Goal: Information Seeking & Learning: Check status

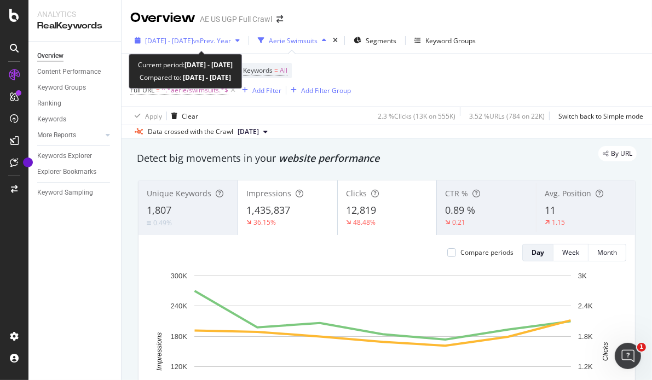
click at [205, 48] on div "[DATE] - [DATE] vs Prev. Year" at bounding box center [187, 40] width 114 height 16
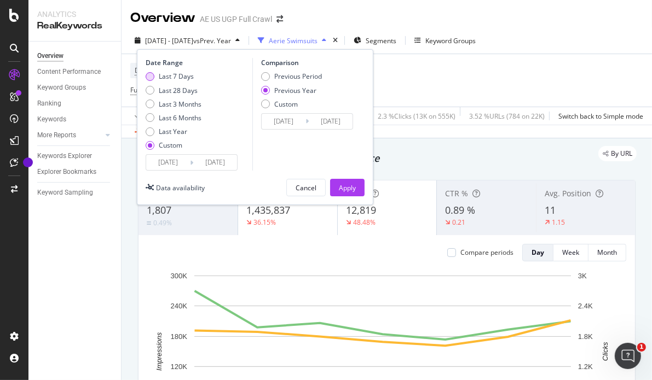
click at [174, 72] on div "Last 7 Days" at bounding box center [176, 76] width 35 height 9
type input "[DATE]"
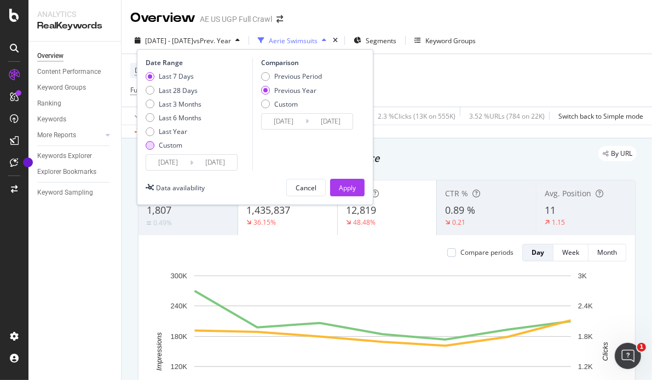
click at [173, 145] on div "Custom" at bounding box center [171, 145] width 24 height 9
type input "[DATE]"
click at [178, 166] on input "[DATE]" at bounding box center [168, 162] width 44 height 15
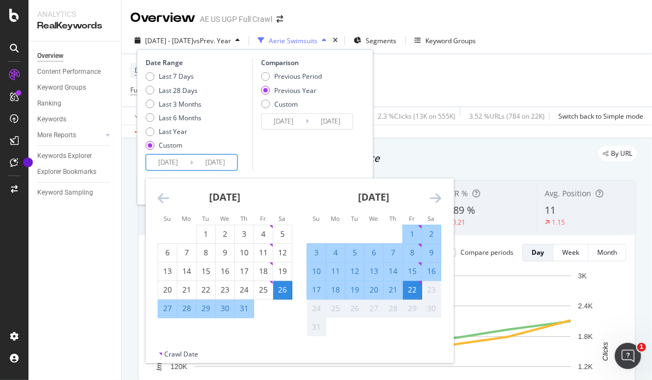
click at [417, 269] on div "15" at bounding box center [412, 271] width 19 height 11
type input "[DATE]"
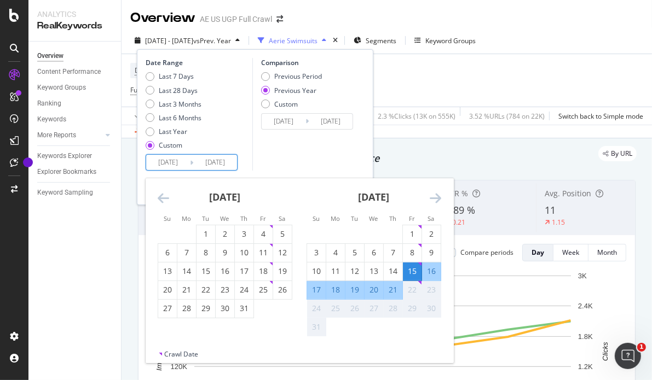
click at [390, 288] on div "21" at bounding box center [393, 290] width 19 height 11
type input "[DATE]"
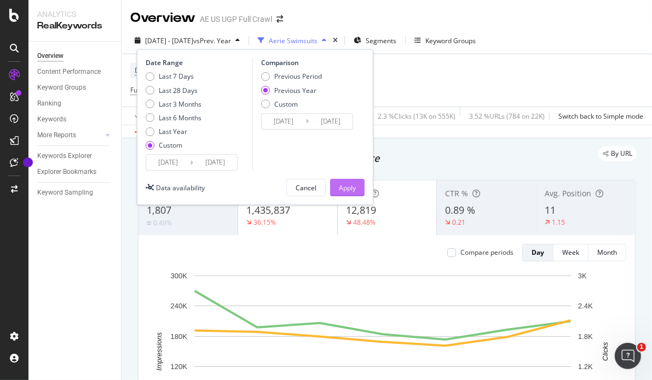
click at [355, 190] on div "Apply" at bounding box center [347, 187] width 17 height 9
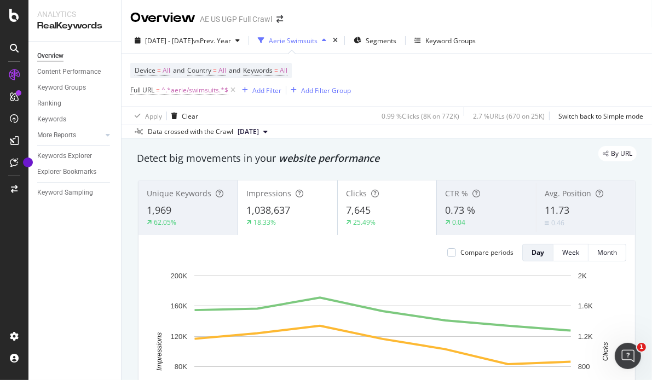
click at [373, 40] on div "2025 Aug. 15th - Aug. 21st vs Prev. Year Aerie Swimsuits Segments Keyword Groups" at bounding box center [305, 41] width 350 height 18
click at [340, 40] on div "times" at bounding box center [335, 40] width 9 height 11
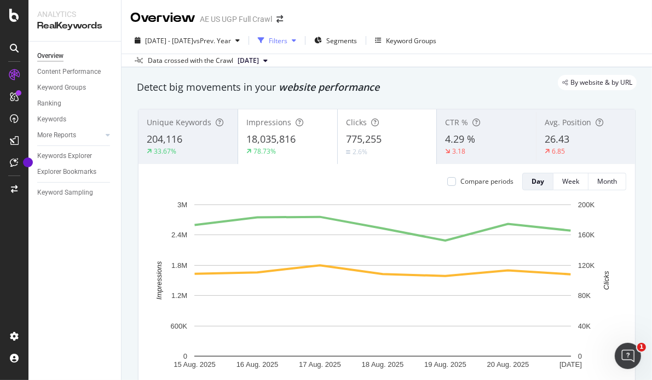
click at [287, 38] on div "Filters" at bounding box center [278, 40] width 19 height 9
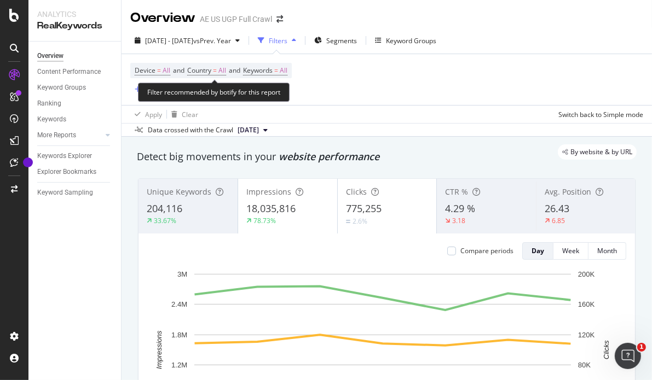
click at [137, 90] on icon "button" at bounding box center [138, 89] width 6 height 7
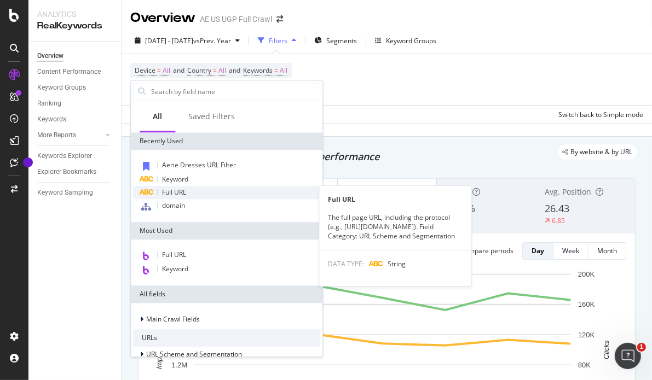
click at [190, 189] on div "Full URL" at bounding box center [226, 192] width 187 height 13
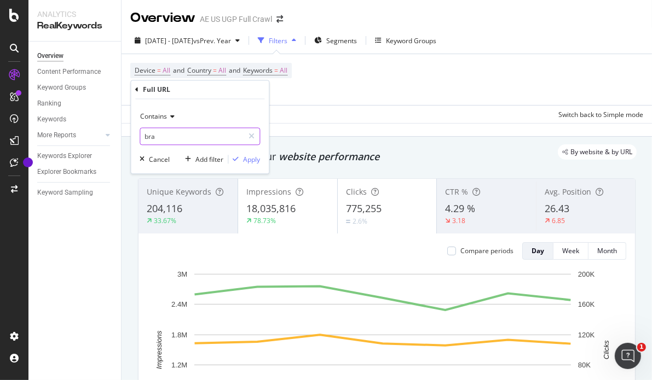
click at [170, 139] on input "bra" at bounding box center [191, 137] width 103 height 18
type input "aerie"
click at [256, 161] on div "Apply" at bounding box center [251, 159] width 17 height 9
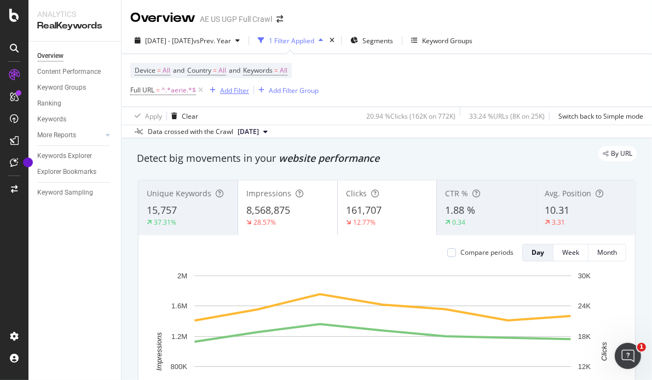
click at [226, 88] on div "Add Filter" at bounding box center [234, 90] width 29 height 9
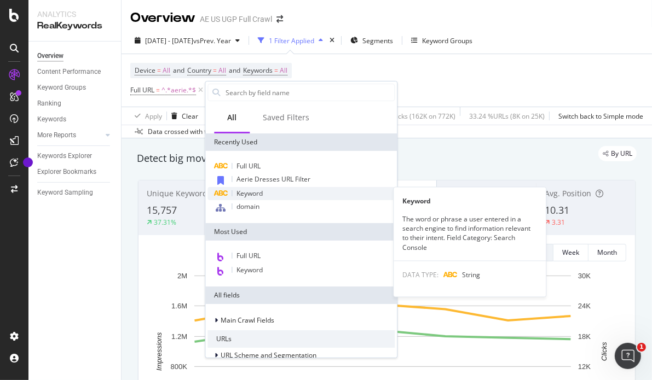
click at [258, 198] on div "Keyword" at bounding box center [300, 193] width 187 height 13
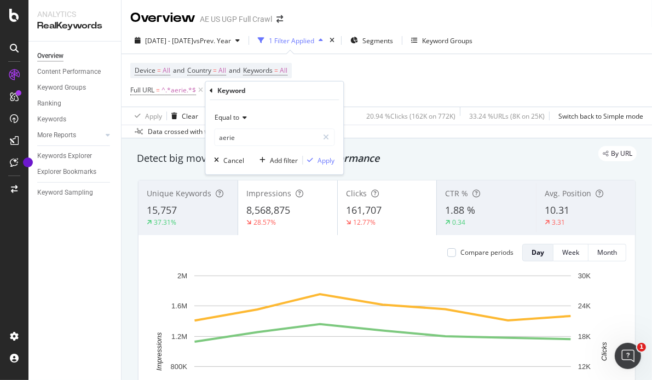
click at [242, 120] on icon at bounding box center [243, 117] width 8 height 7
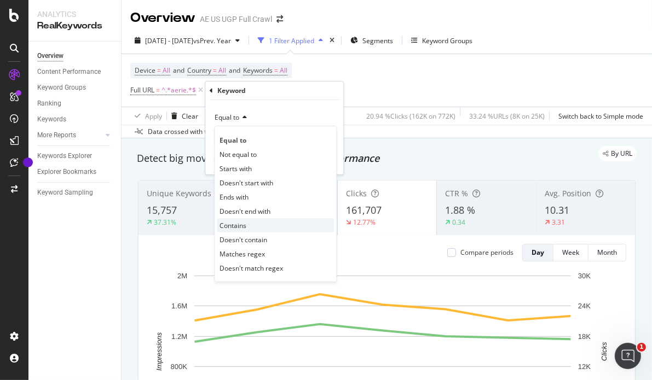
click at [240, 229] on span "Contains" at bounding box center [233, 225] width 27 height 9
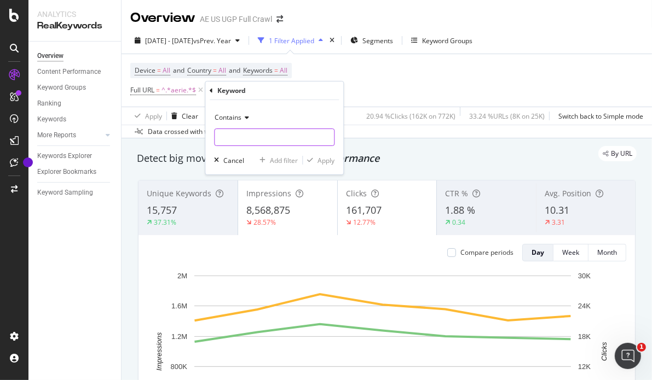
click at [234, 138] on input "text" at bounding box center [274, 138] width 119 height 18
type input "aerie"
click at [317, 159] on div "button" at bounding box center [310, 160] width 15 height 7
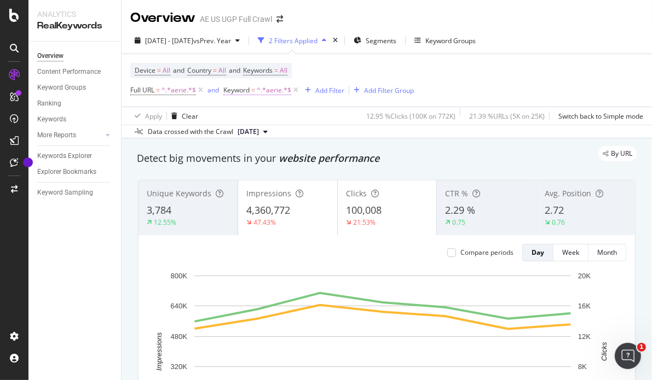
click at [265, 93] on span "^.*aerie.*$" at bounding box center [274, 90] width 34 height 15
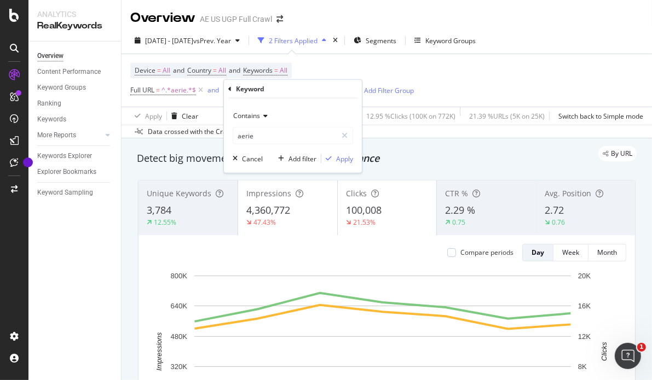
click at [259, 109] on div "Contains" at bounding box center [293, 116] width 120 height 18
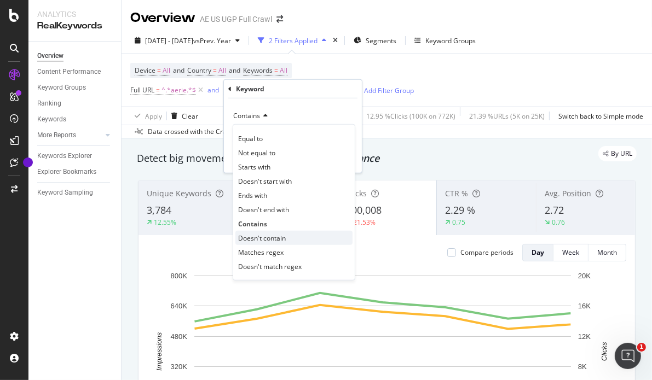
click at [256, 236] on span "Doesn't contain" at bounding box center [262, 237] width 48 height 9
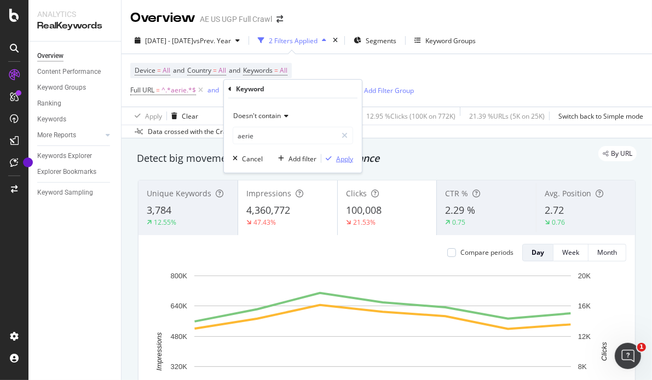
click at [343, 159] on div "Apply" at bounding box center [344, 158] width 17 height 9
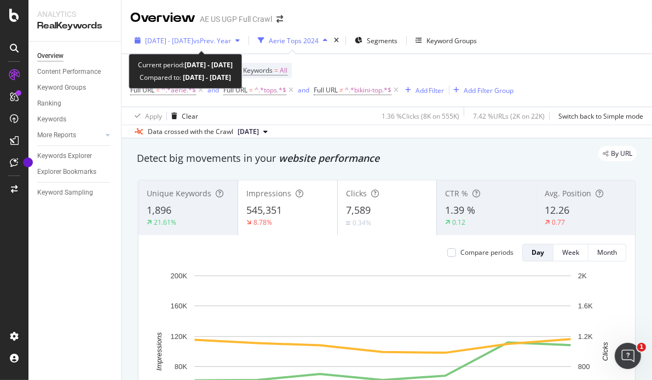
click at [230, 40] on span "vs Prev. Year" at bounding box center [212, 40] width 38 height 9
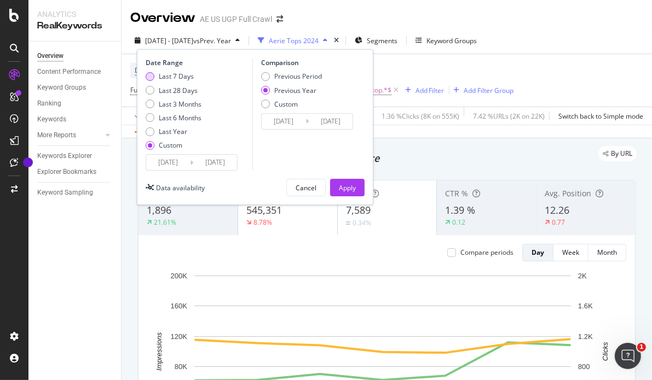
click at [177, 73] on div "Last 7 Days" at bounding box center [176, 76] width 35 height 9
type input "[DATE]"
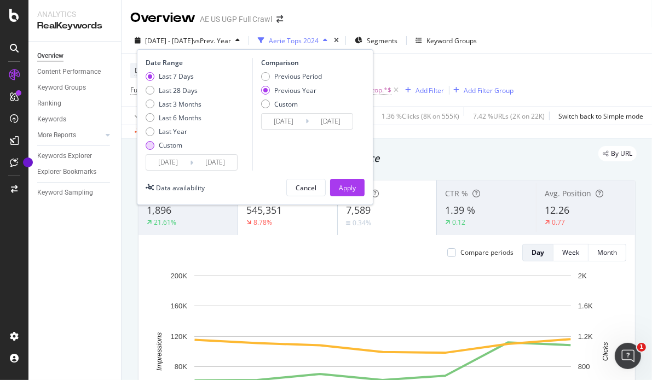
click at [172, 146] on div "Custom" at bounding box center [171, 145] width 24 height 9
type input "[DATE]"
click at [177, 164] on input "[DATE]" at bounding box center [168, 162] width 44 height 15
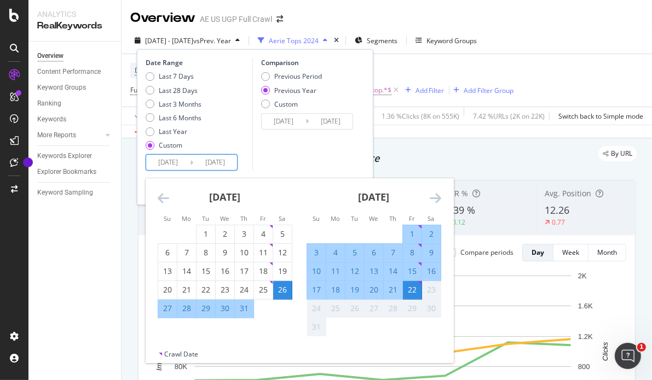
click at [414, 273] on div "15" at bounding box center [412, 271] width 19 height 11
type input "[DATE]"
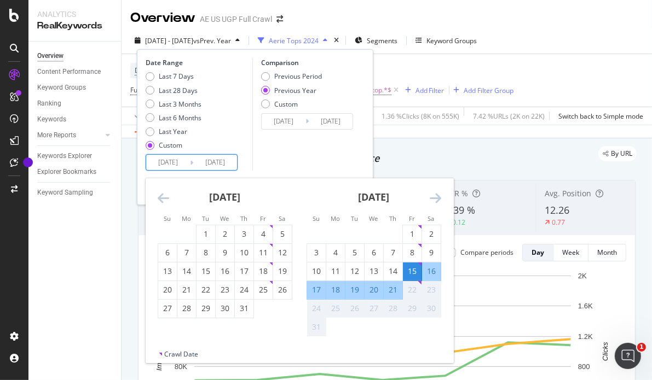
click at [394, 291] on div "21" at bounding box center [393, 290] width 19 height 11
type input "[DATE]"
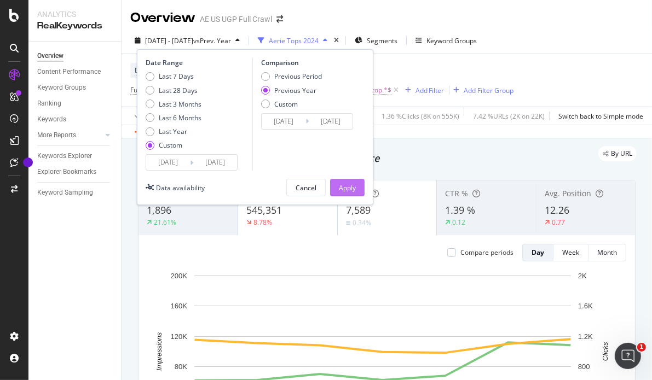
click at [348, 188] on div "Apply" at bounding box center [347, 187] width 17 height 9
